Goal: Complete application form

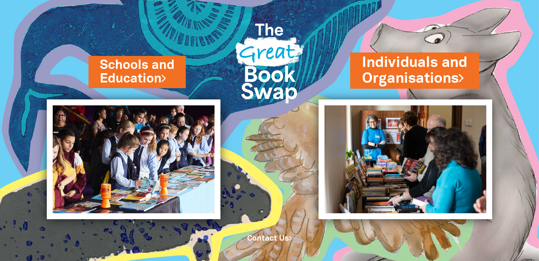
click at [442, 73] on link "Individuals and Organisations" at bounding box center [415, 71] width 106 height 36
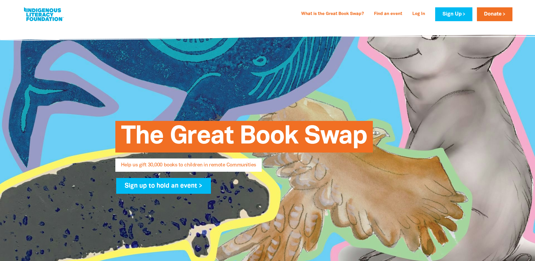
select select "AU"
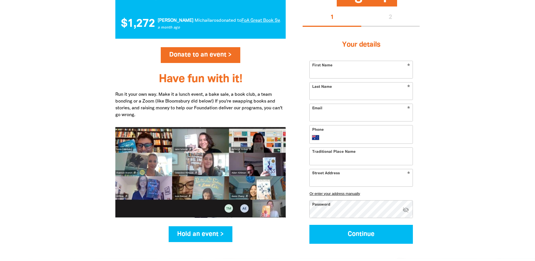
scroll to position [597, 0]
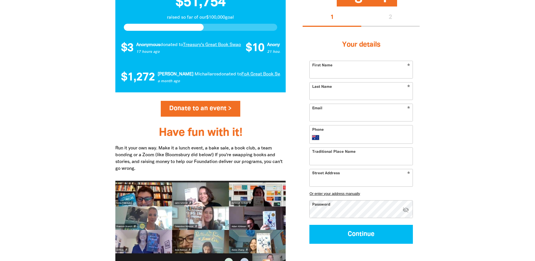
click at [356, 161] on input "Traditional Place Name" at bounding box center [361, 156] width 103 height 17
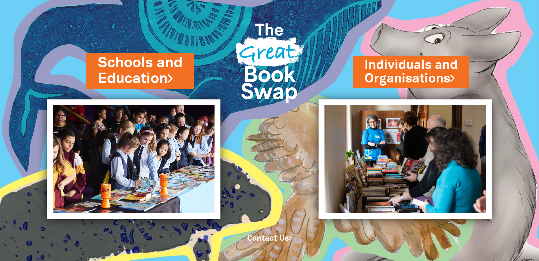
click at [173, 76] on icon at bounding box center [170, 77] width 5 height 15
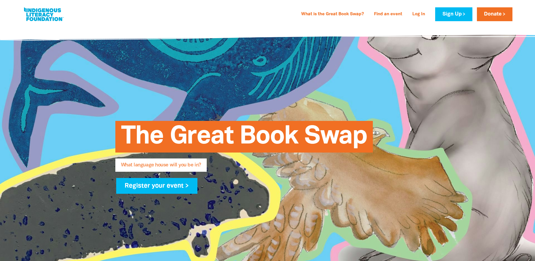
type input "prestonwest@guardian.edu.au"
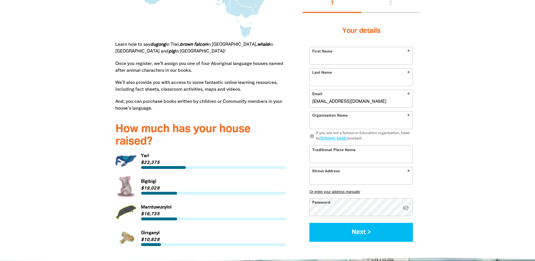
scroll to position [699, 0]
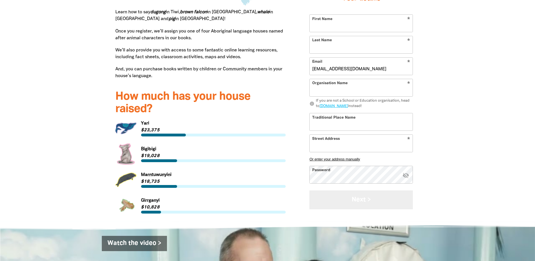
click at [359, 205] on button "Next >" at bounding box center [362, 199] width 104 height 19
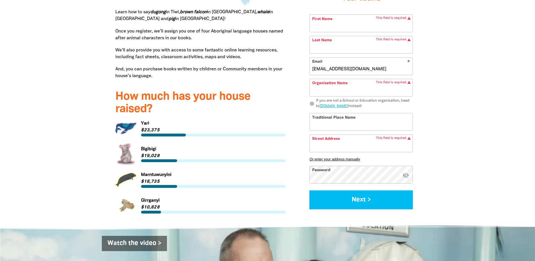
click at [407, 177] on icon "visibility_off" at bounding box center [406, 175] width 7 height 7
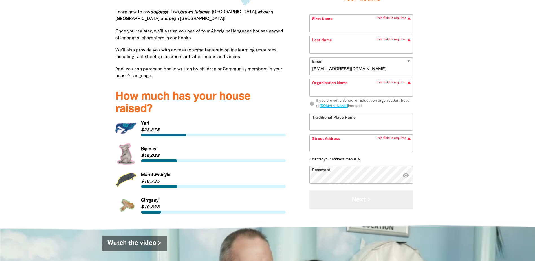
click at [374, 198] on button "Next >" at bounding box center [362, 199] width 104 height 19
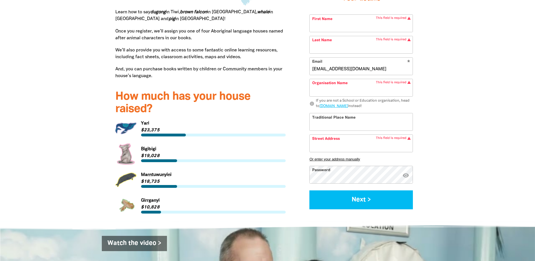
click at [350, 122] on input "Traditional Place Name" at bounding box center [361, 121] width 103 height 17
type input "Naarm"
click at [334, 144] on input "Street Address" at bounding box center [361, 142] width 103 height 17
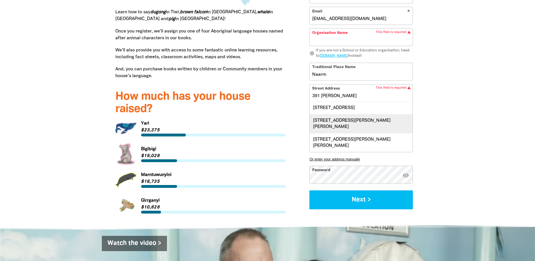
click at [339, 124] on div "391 Murray Road, PRESTON VIC 3072" at bounding box center [361, 123] width 103 height 19
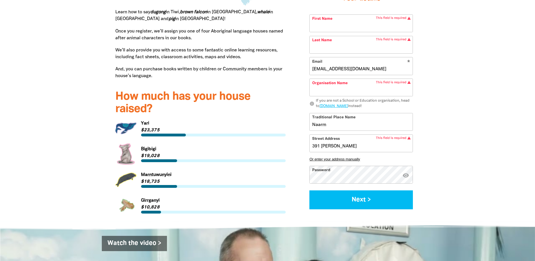
type input "391 Murray Road, PRESTON VIC 3072"
click at [324, 23] on input "First Name" at bounding box center [361, 23] width 103 height 17
type input "Julie"
click at [324, 46] on input "Last Name" at bounding box center [361, 44] width 103 height 17
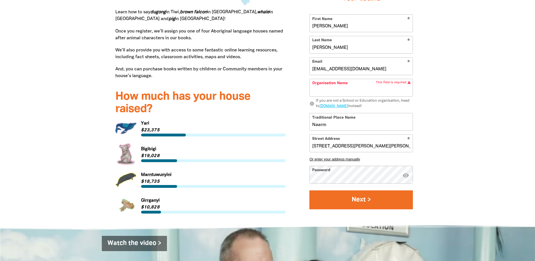
type input "Davis"
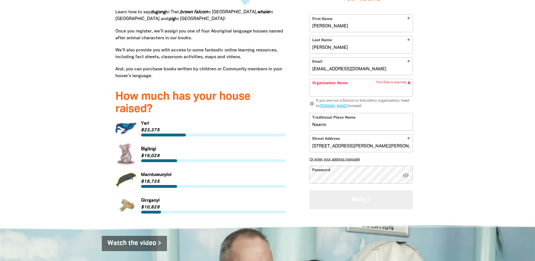
click at [364, 201] on button "Next >" at bounding box center [362, 199] width 104 height 19
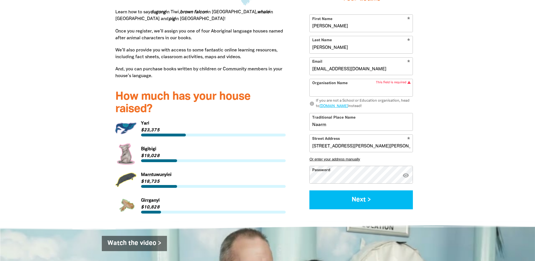
click at [340, 89] on input "Organisation Name" at bounding box center [361, 87] width 103 height 17
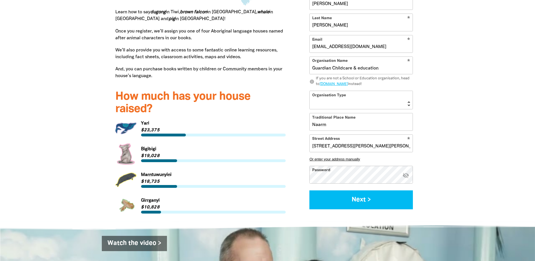
type input "Guardian Childcare & education"
click at [345, 101] on select "Early Learning Primary School High School K-12 University or TAFE Community Lib…" at bounding box center [361, 100] width 103 height 18
select select "early-learning"
click at [310, 91] on select "Early Learning Primary School High School K-12 University or TAFE Community Lib…" at bounding box center [361, 100] width 103 height 18
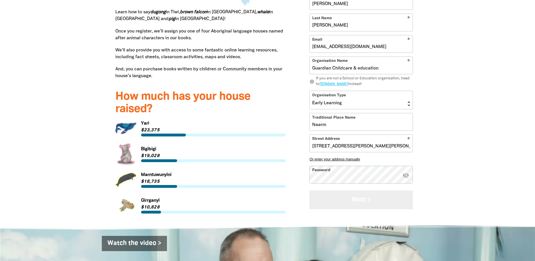
click at [364, 202] on button "Next >" at bounding box center [362, 199] width 104 height 19
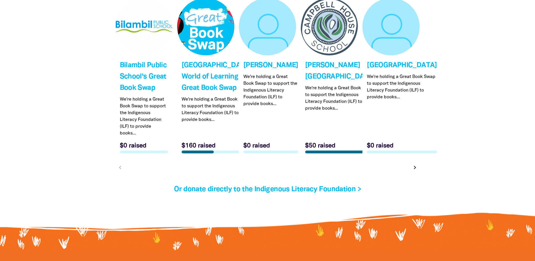
scroll to position [1772, 0]
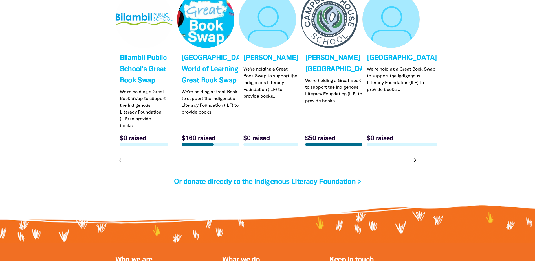
click at [414, 163] on icon "chevron_right" at bounding box center [415, 160] width 7 height 7
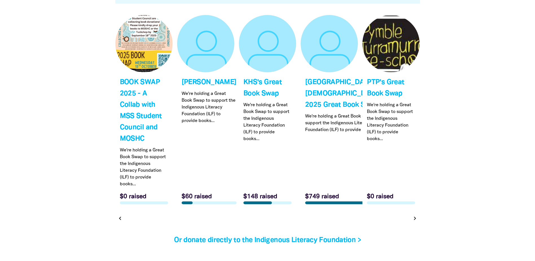
scroll to position [1740, 0]
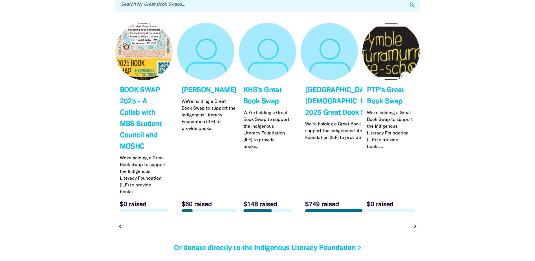
click at [414, 225] on icon "chevron_right" at bounding box center [415, 226] width 7 height 7
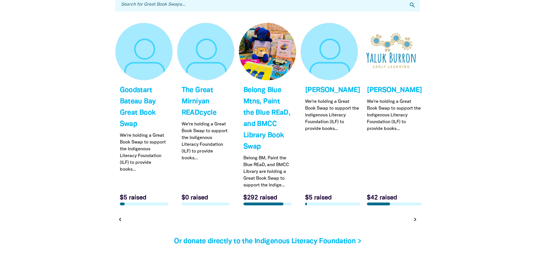
click at [415, 220] on icon "chevron_right" at bounding box center [415, 219] width 7 height 7
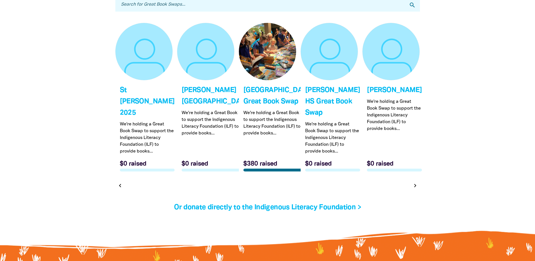
click at [415, 189] on icon "chevron_right" at bounding box center [415, 185] width 7 height 7
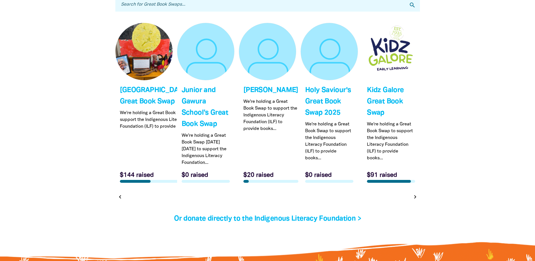
click at [416, 200] on icon "chevron_right" at bounding box center [415, 196] width 7 height 7
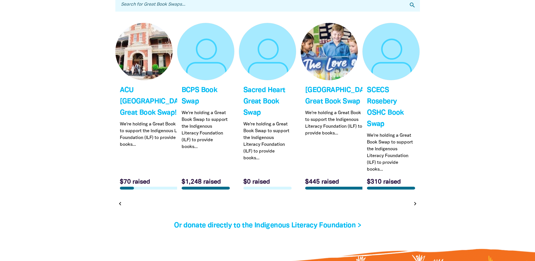
click at [414, 203] on icon "chevron_right" at bounding box center [415, 203] width 7 height 7
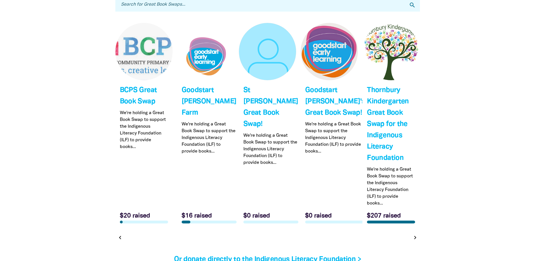
click at [414, 237] on icon "chevron_right" at bounding box center [415, 237] width 7 height 7
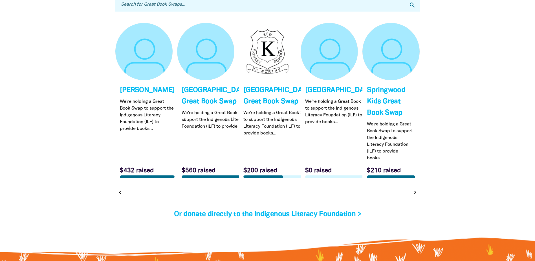
click at [415, 196] on icon "chevron_right" at bounding box center [415, 192] width 7 height 7
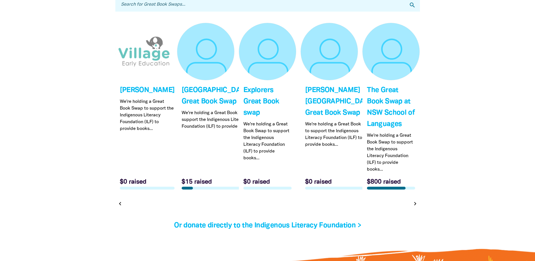
click at [415, 204] on icon "chevron_right" at bounding box center [415, 203] width 7 height 7
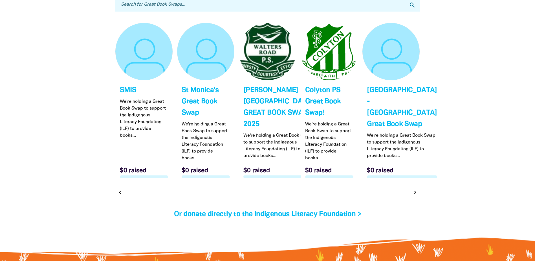
click at [415, 196] on icon "chevron_right" at bounding box center [415, 192] width 7 height 7
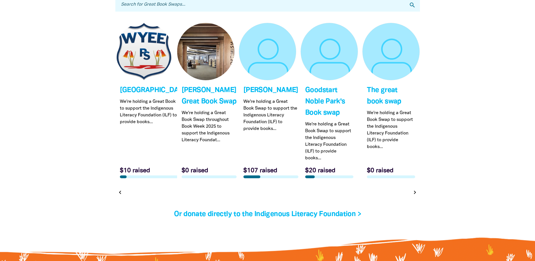
click at [415, 214] on h4 "Or donate directly to the Indigenous Literacy Foundation >" at bounding box center [267, 214] width 305 height 11
click at [416, 194] on icon "chevron_right" at bounding box center [415, 192] width 7 height 7
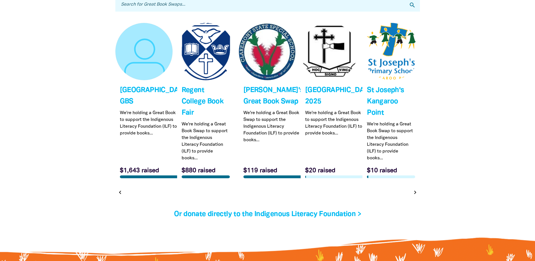
click at [415, 196] on icon "chevron_right" at bounding box center [415, 192] width 7 height 7
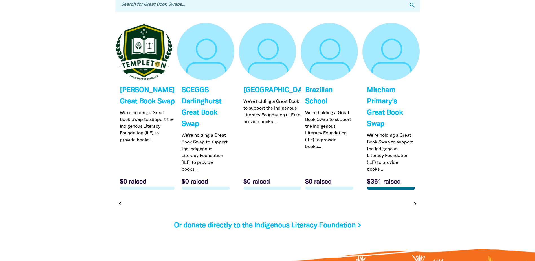
click at [413, 203] on icon "chevron_right" at bounding box center [415, 203] width 7 height 7
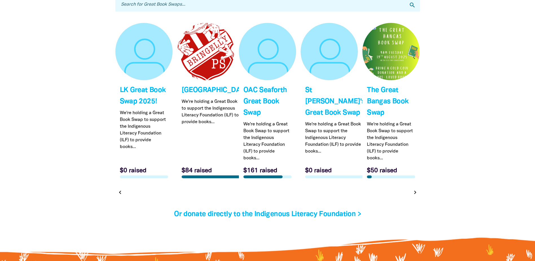
click at [416, 193] on icon "chevron_right" at bounding box center [415, 192] width 7 height 7
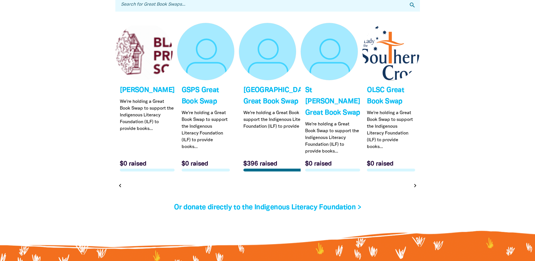
click at [415, 189] on icon "chevron_right" at bounding box center [415, 185] width 7 height 7
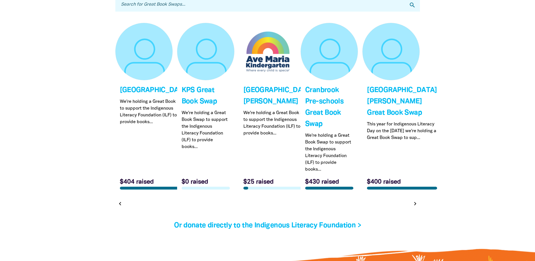
click at [412, 203] on icon "chevron_right" at bounding box center [415, 203] width 7 height 7
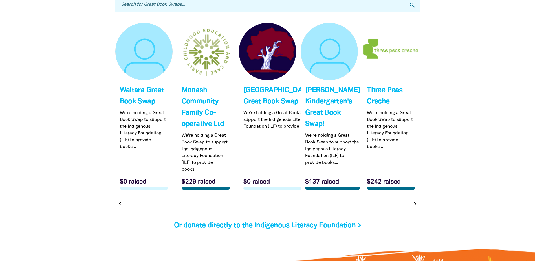
click at [414, 203] on icon "chevron_right" at bounding box center [415, 203] width 7 height 7
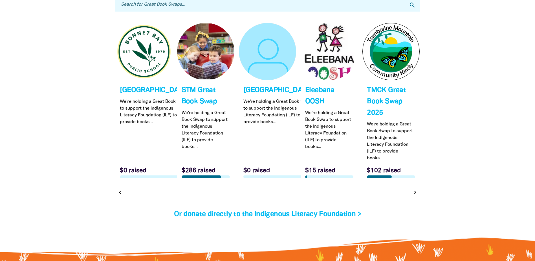
click at [415, 193] on icon "chevron_right" at bounding box center [415, 192] width 7 height 7
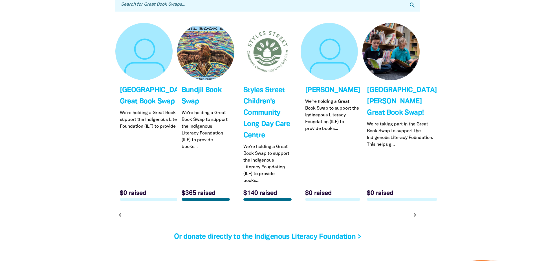
click at [197, 131] on link "Link to Bundjil Book Swap" at bounding box center [205, 114] width 57 height 182
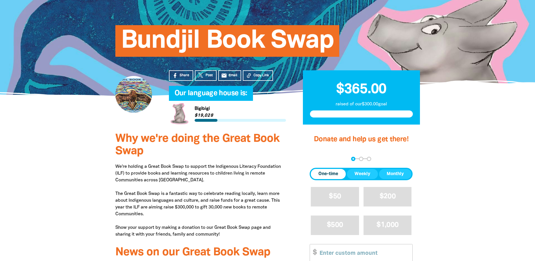
scroll to position [44, 0]
